Goal: Task Accomplishment & Management: Manage account settings

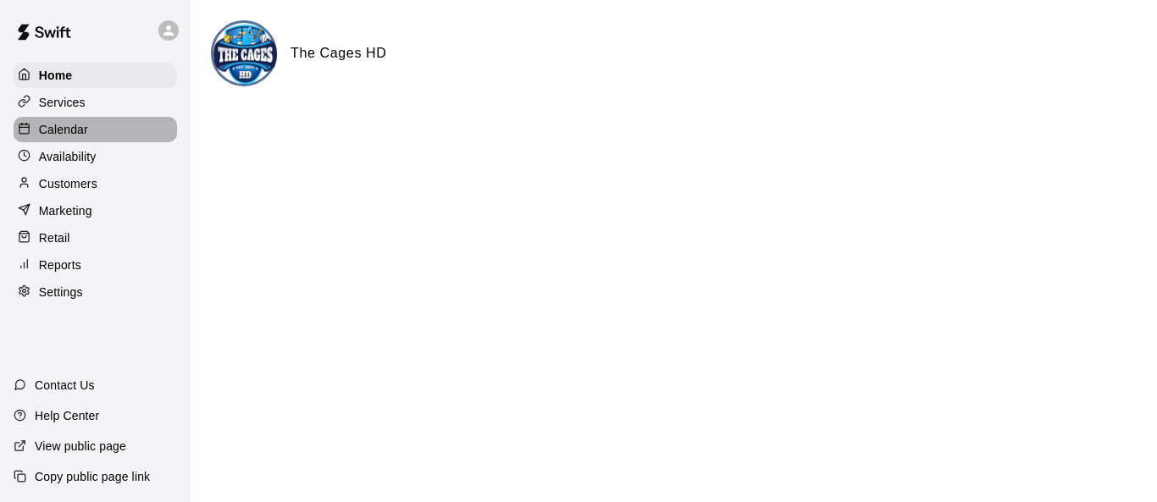
click at [94, 129] on div "Calendar" at bounding box center [95, 129] width 163 height 25
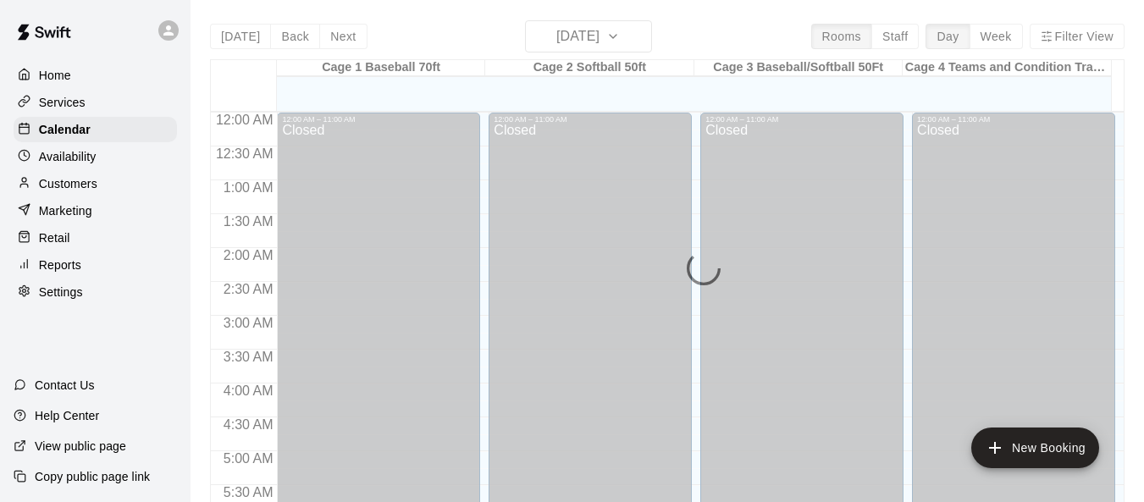
scroll to position [778, 0]
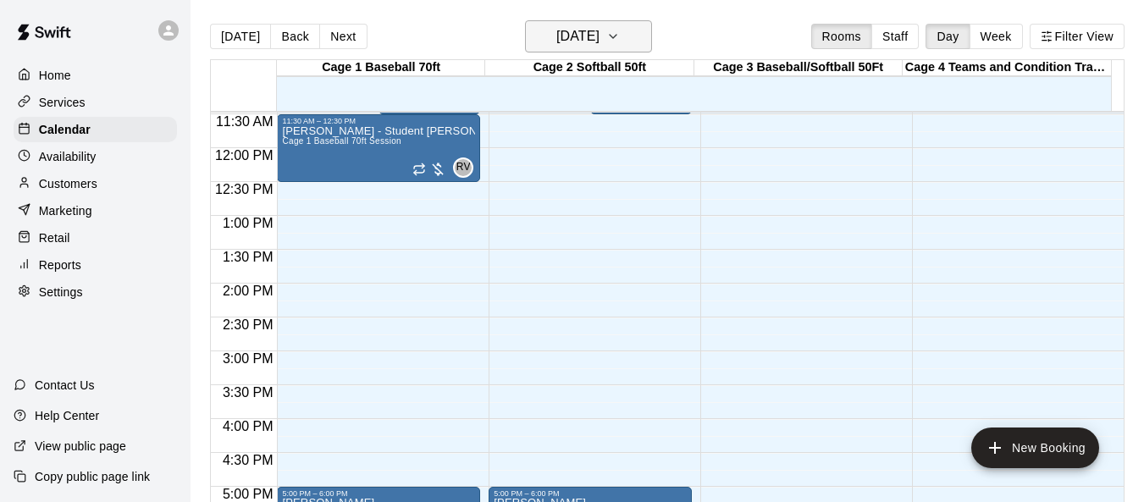
click at [620, 41] on icon "button" at bounding box center [613, 36] width 14 height 20
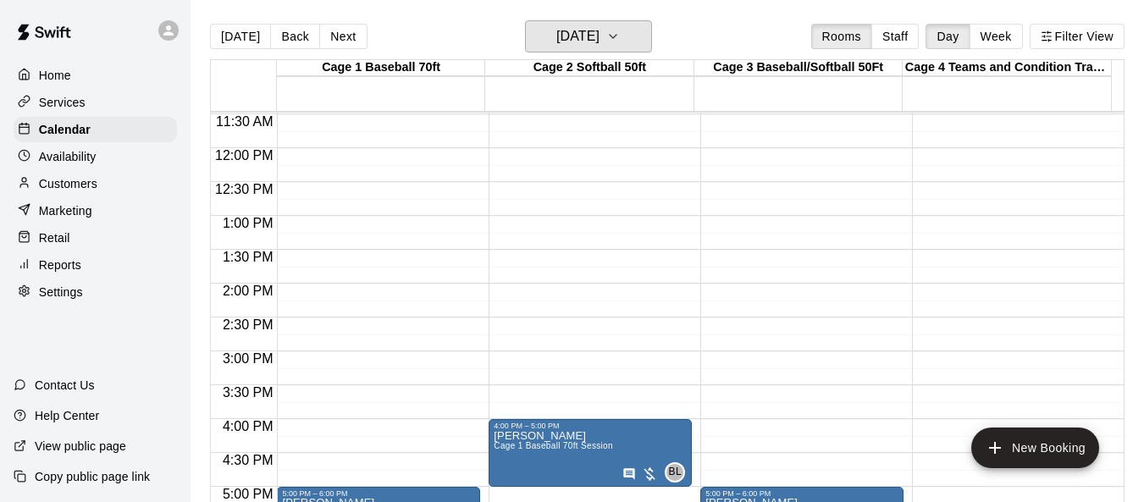
scroll to position [947, 0]
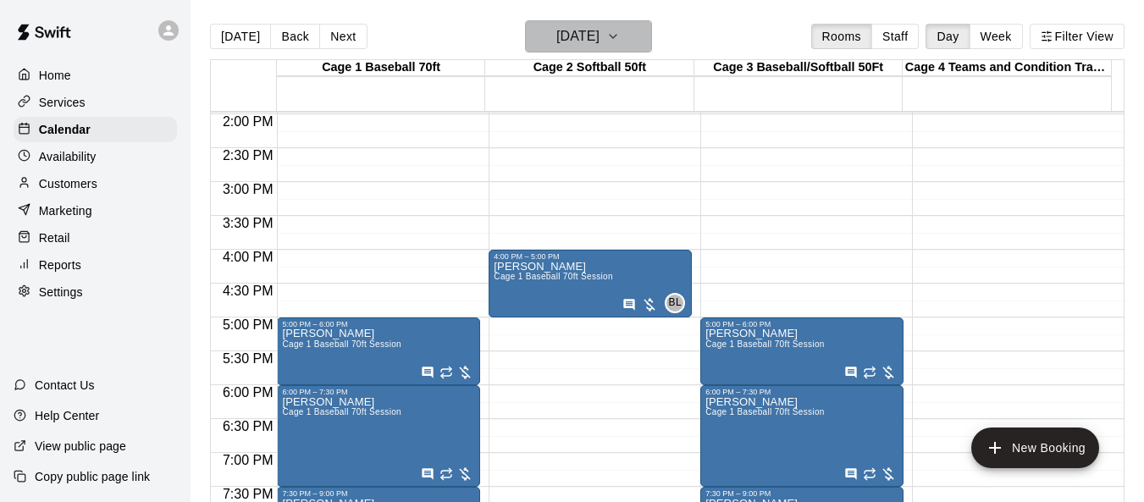
click at [620, 40] on icon "button" at bounding box center [613, 36] width 14 height 20
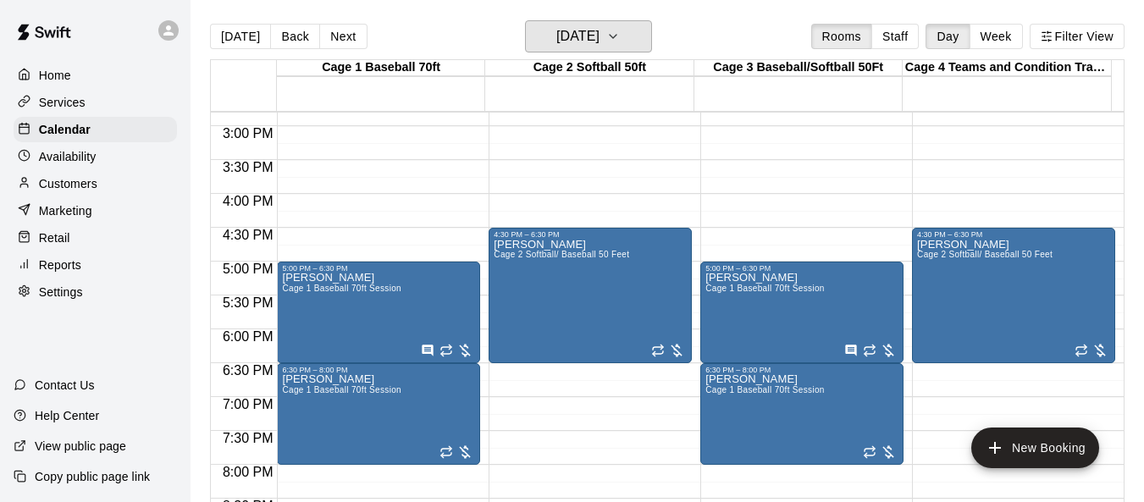
scroll to position [965, 0]
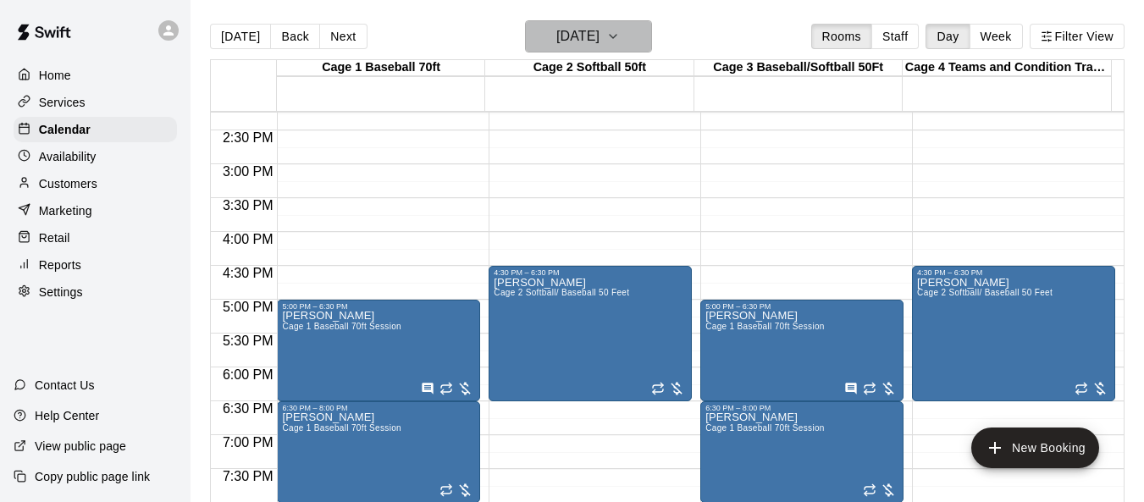
click at [620, 37] on icon "button" at bounding box center [613, 36] width 14 height 20
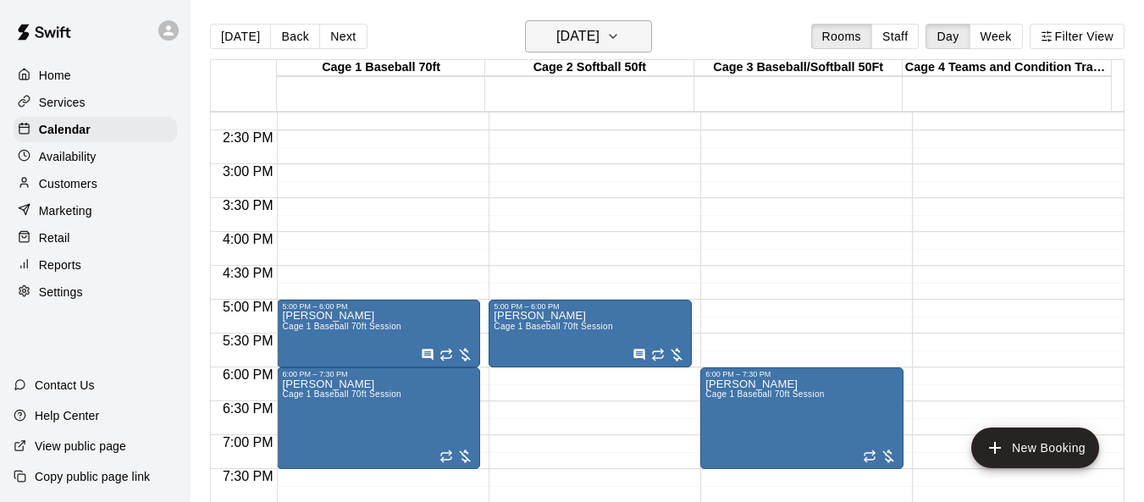
click at [620, 45] on icon "button" at bounding box center [613, 36] width 14 height 20
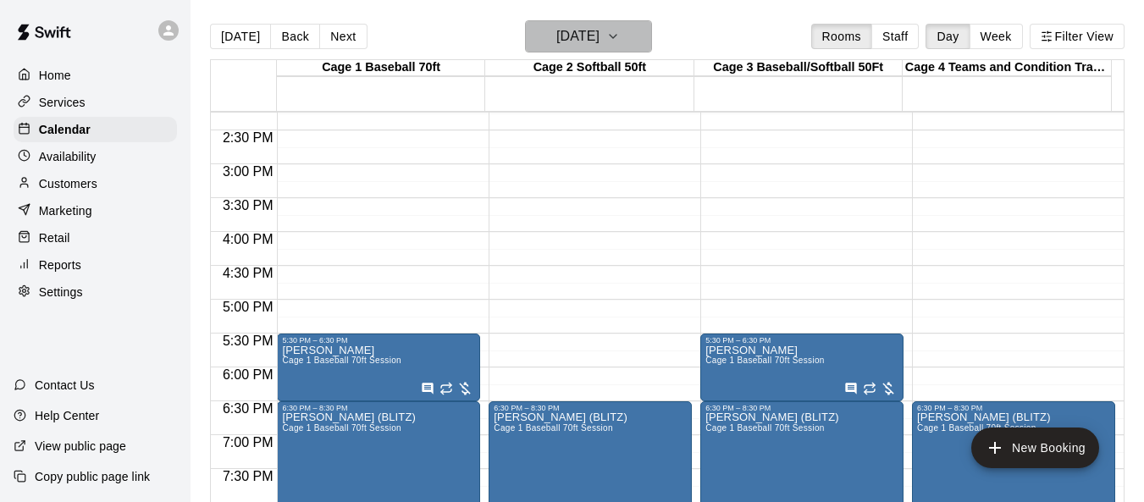
click at [620, 42] on icon "button" at bounding box center [613, 36] width 14 height 20
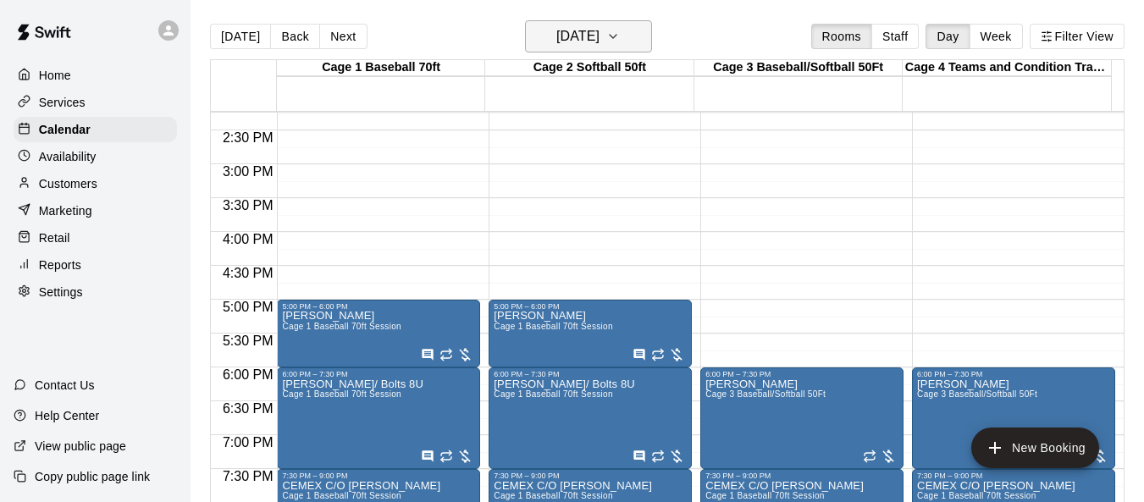
click at [620, 43] on icon "button" at bounding box center [613, 36] width 14 height 20
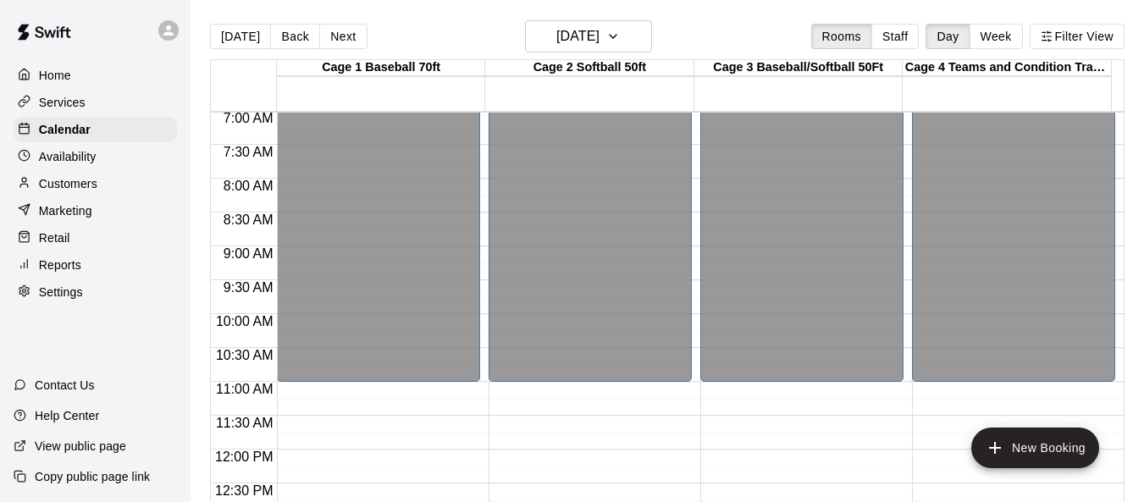
scroll to position [457, 0]
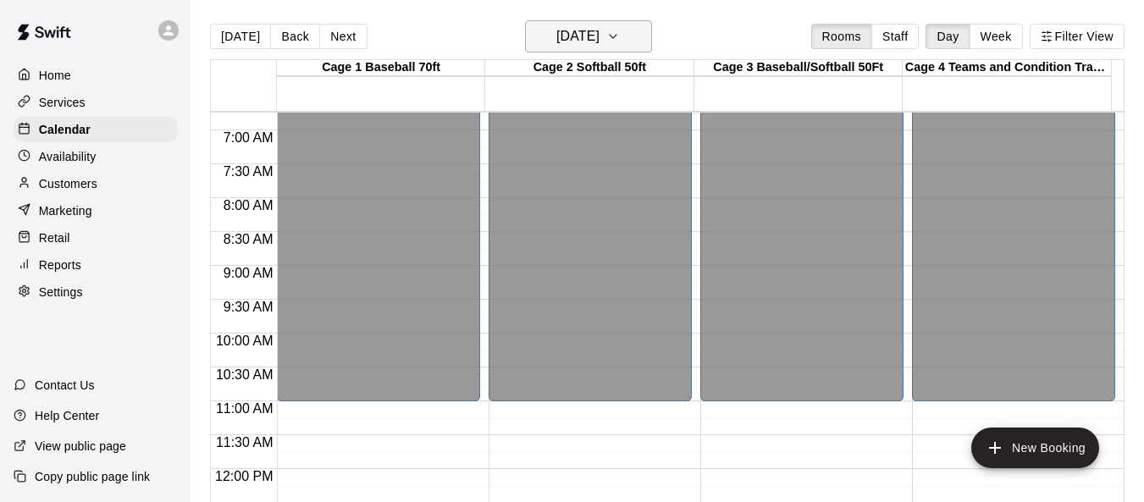
click at [620, 36] on icon "button" at bounding box center [613, 36] width 14 height 20
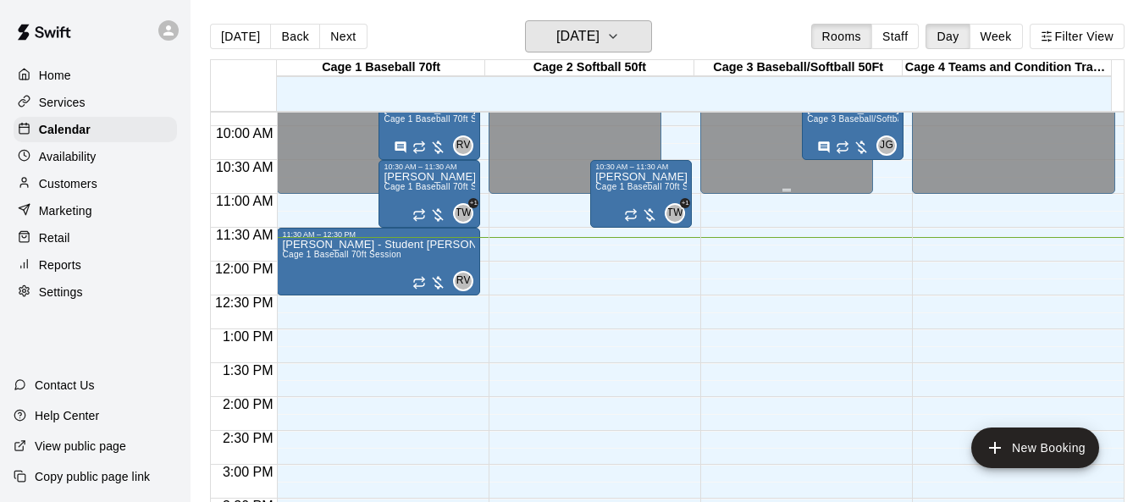
scroll to position [626, 0]
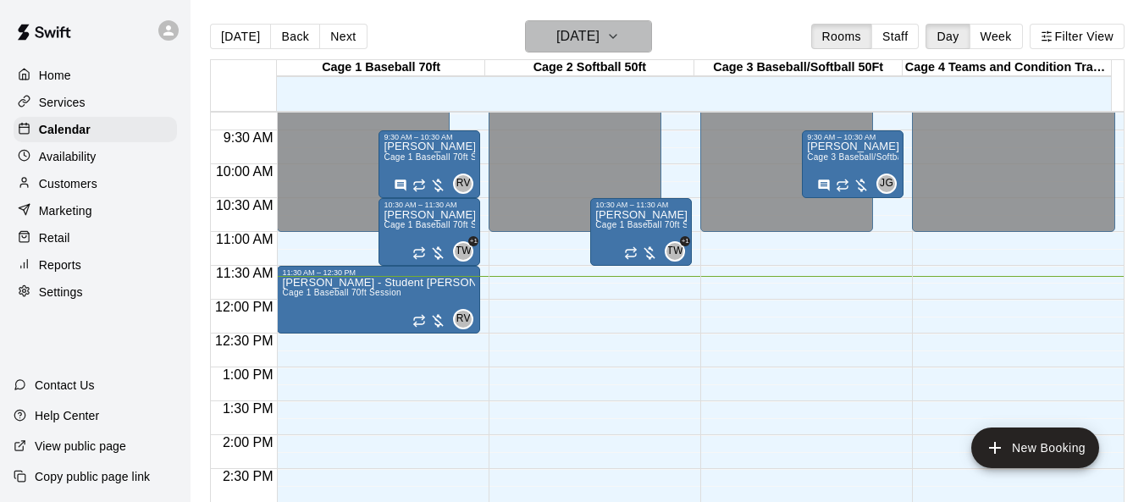
click at [620, 42] on icon "button" at bounding box center [613, 36] width 14 height 20
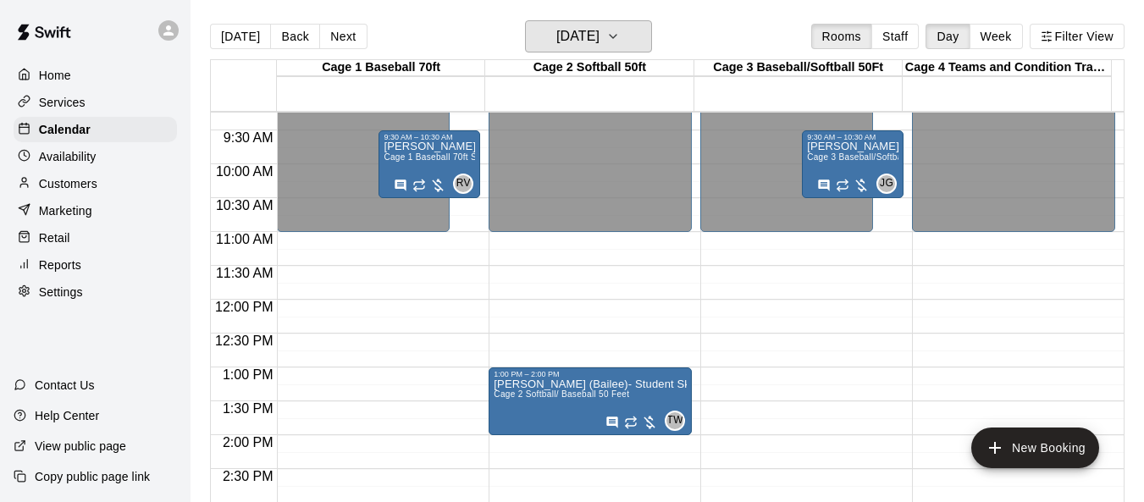
scroll to position [795, 0]
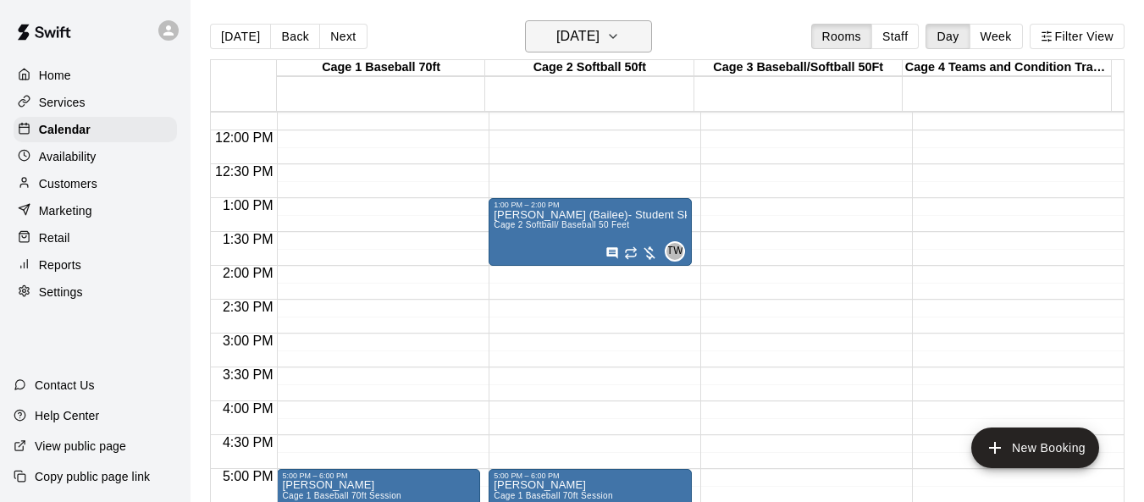
click at [620, 37] on icon "button" at bounding box center [613, 36] width 14 height 20
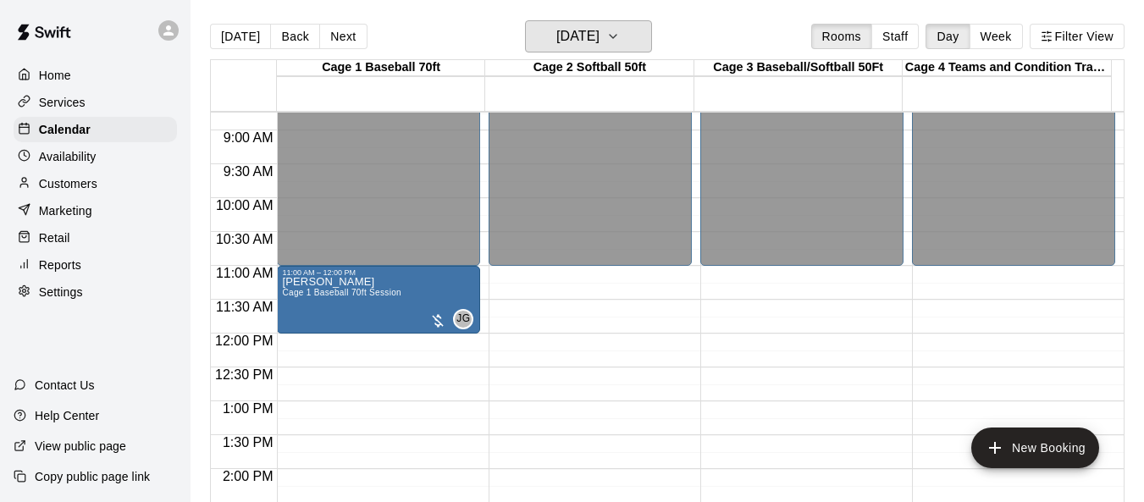
scroll to position [541, 0]
